Goal: Use online tool/utility: Utilize a website feature to perform a specific function

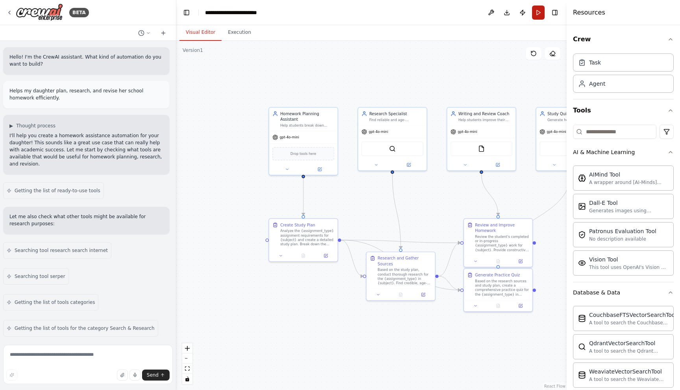
scroll to position [1796, 0]
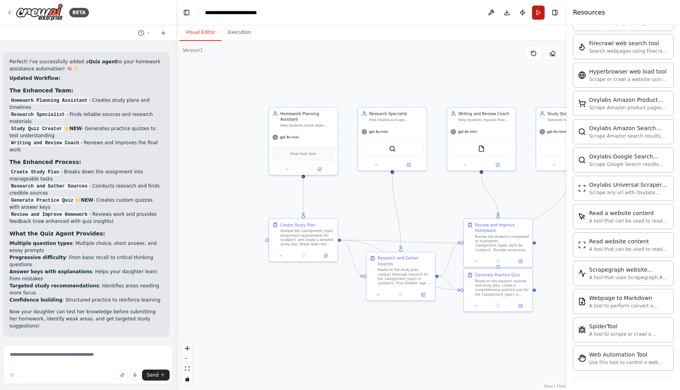
click at [539, 11] on button "Run" at bounding box center [538, 13] width 13 height 14
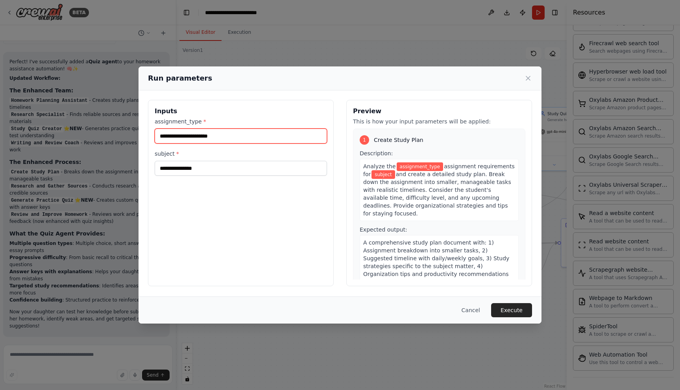
click at [242, 143] on input "assignment_type *" at bounding box center [241, 136] width 172 height 15
click at [240, 136] on input "assignment_type *" at bounding box center [241, 136] width 172 height 15
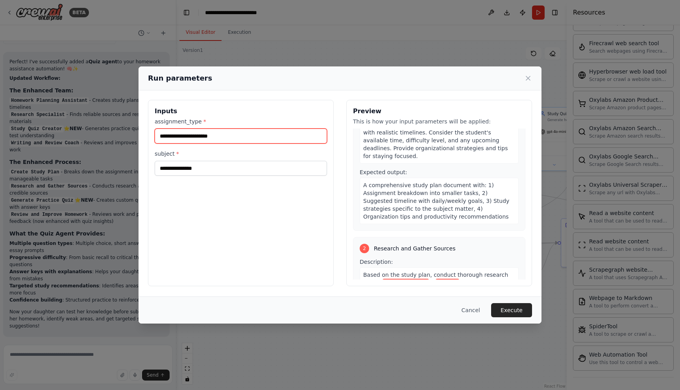
scroll to position [0, 0]
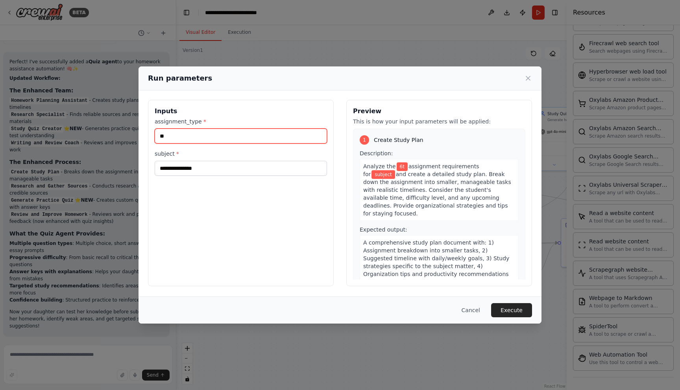
type input "*"
type input "**********"
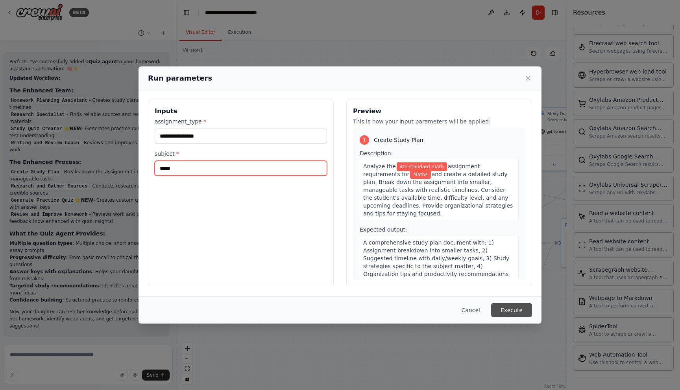
type input "*****"
click at [509, 308] on button "Execute" at bounding box center [511, 310] width 41 height 14
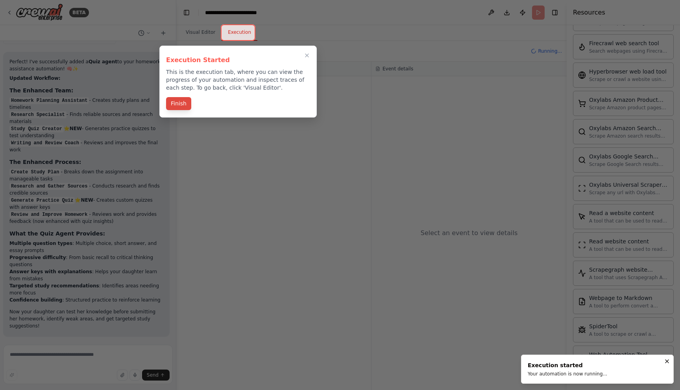
click at [177, 101] on button "Finish" at bounding box center [178, 103] width 25 height 13
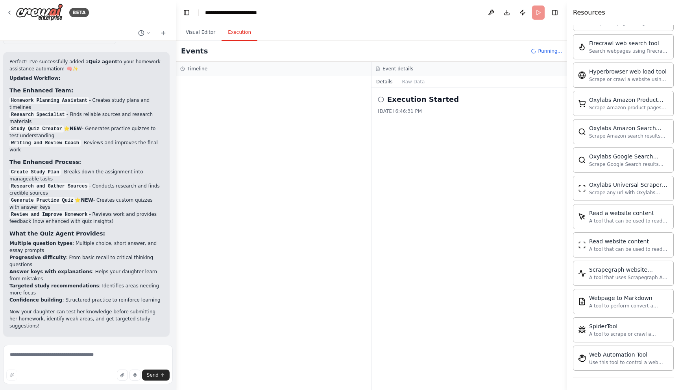
click at [380, 99] on icon at bounding box center [381, 99] width 6 height 6
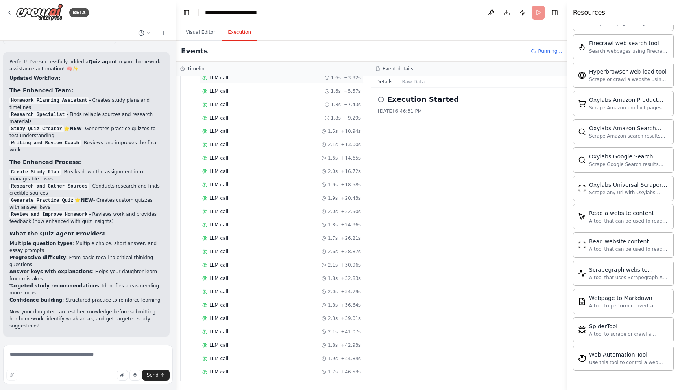
scroll to position [422, 0]
